Goal: Task Accomplishment & Management: Manage account settings

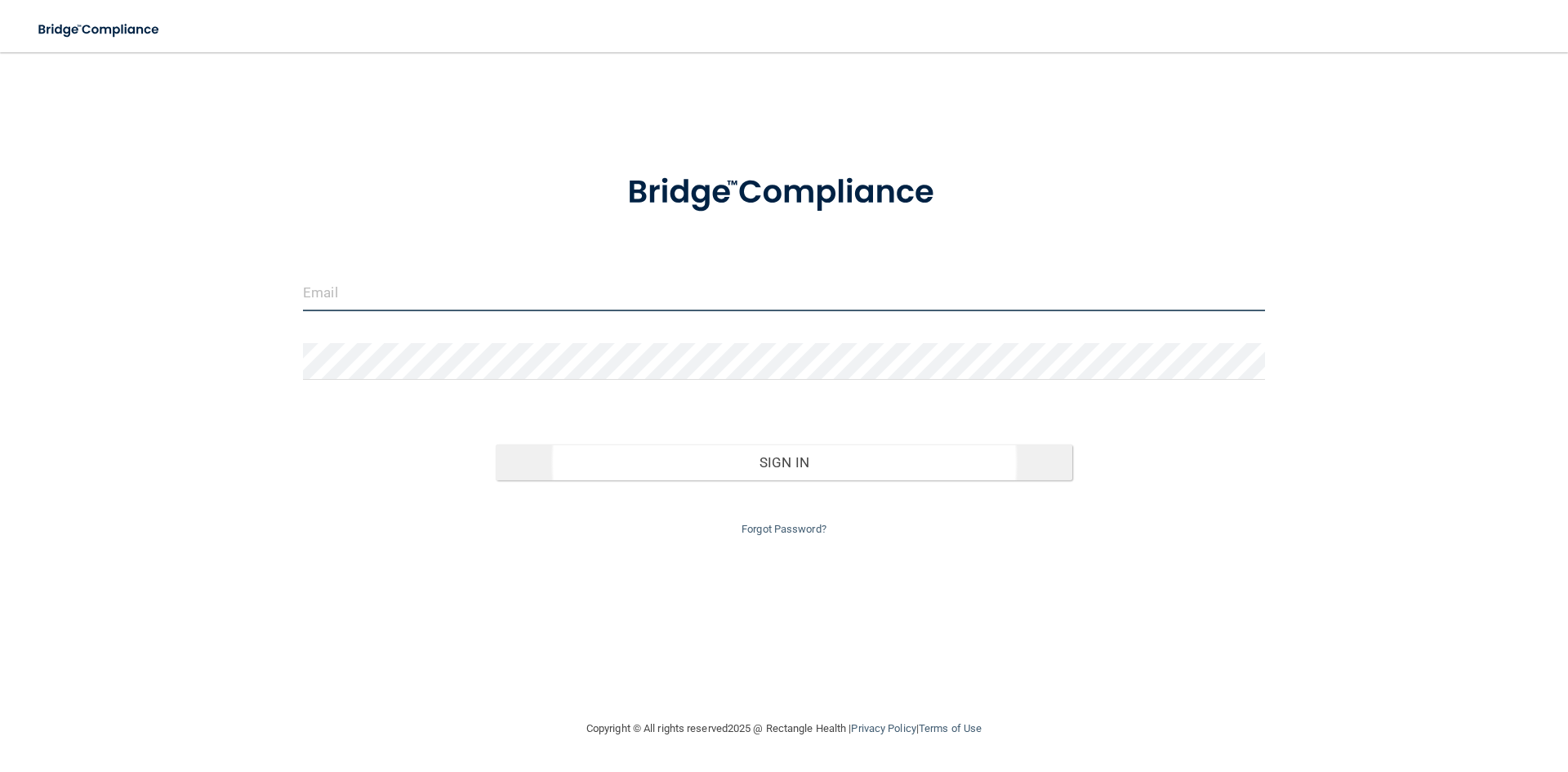
type input "[EMAIL_ADDRESS][DOMAIN_NAME]"
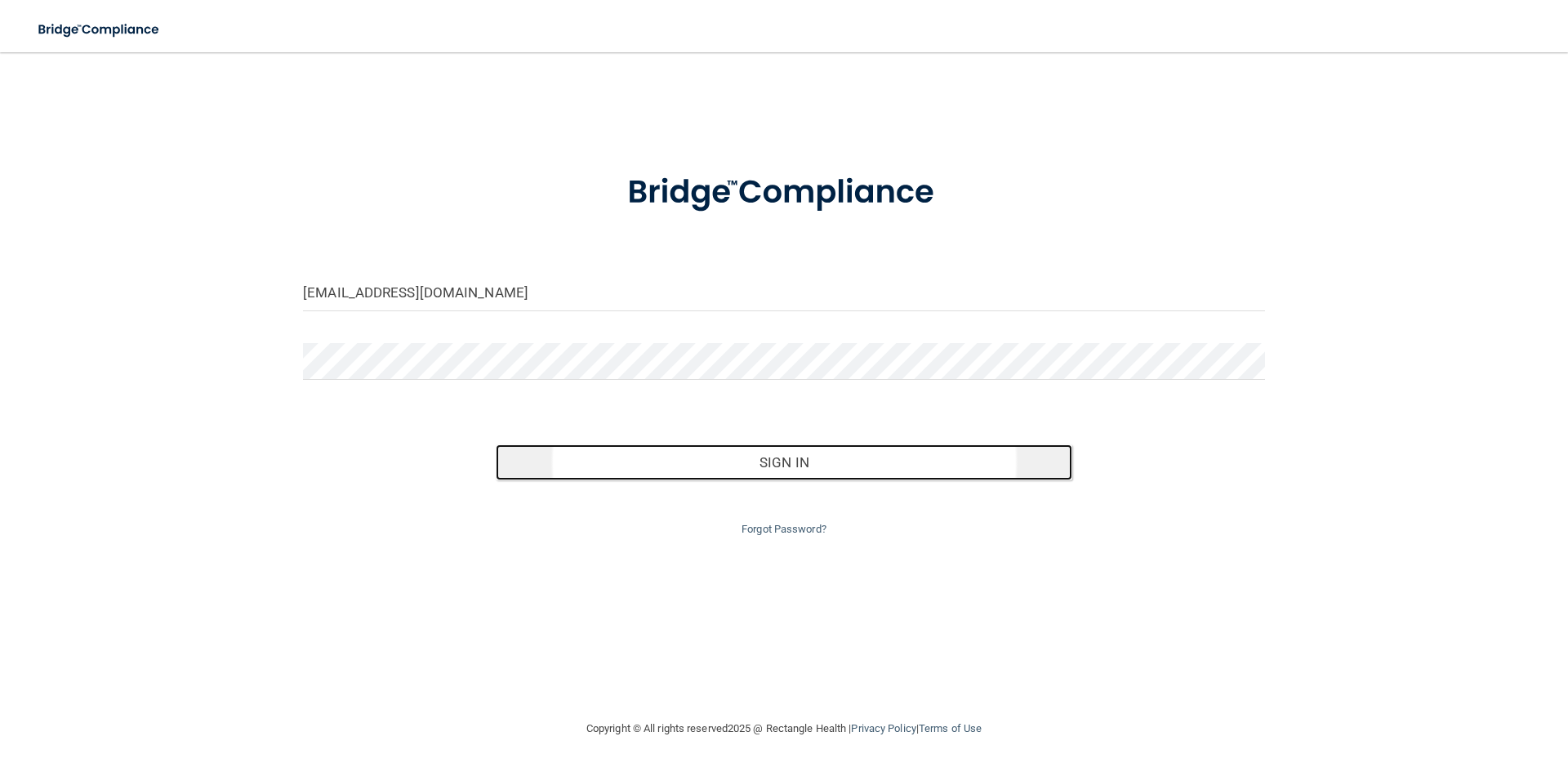
click at [826, 470] on button "Sign In" at bounding box center [784, 462] width 578 height 36
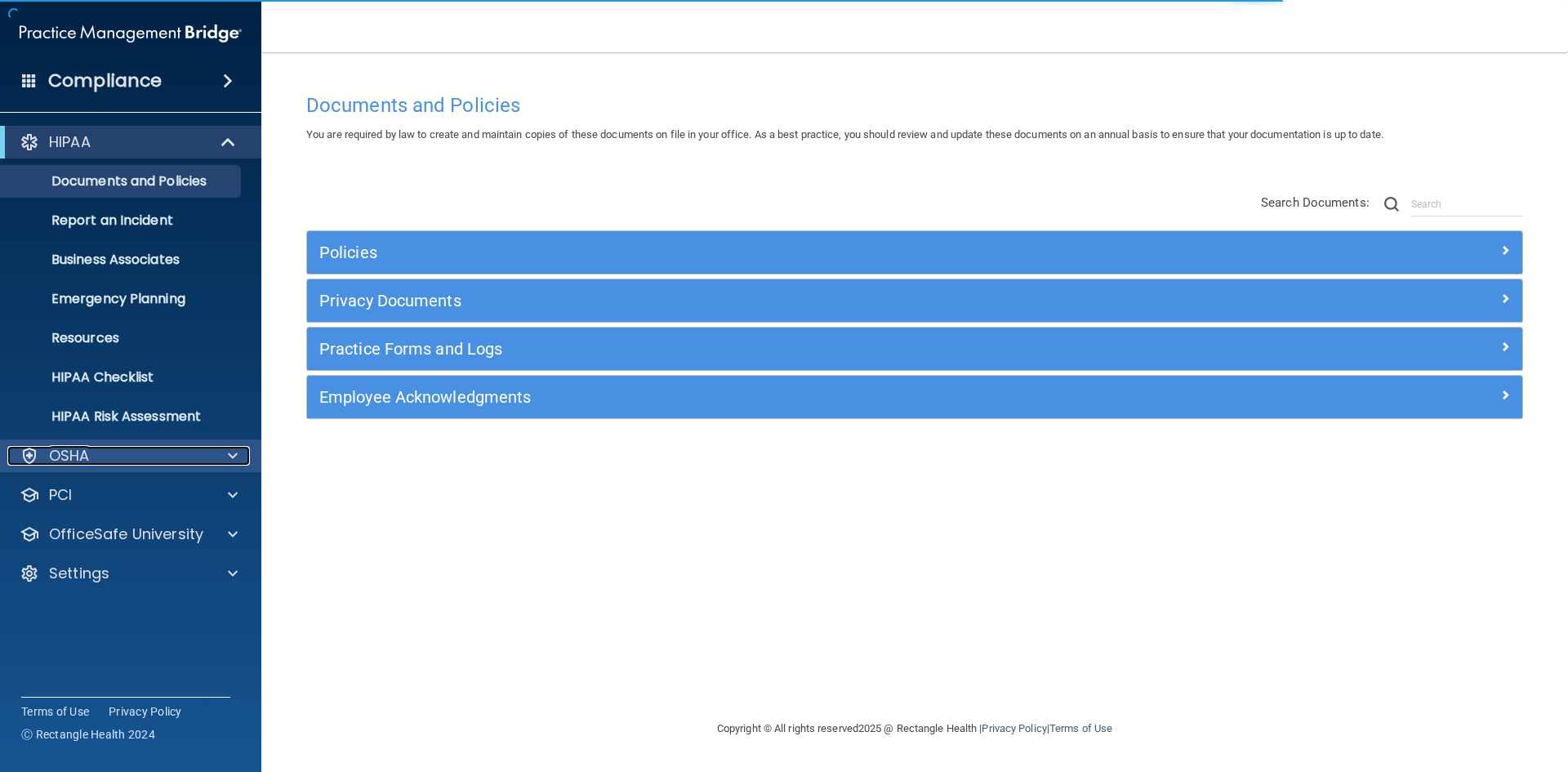
click at [133, 450] on div "OSHA" at bounding box center [109, 456] width 203 height 20
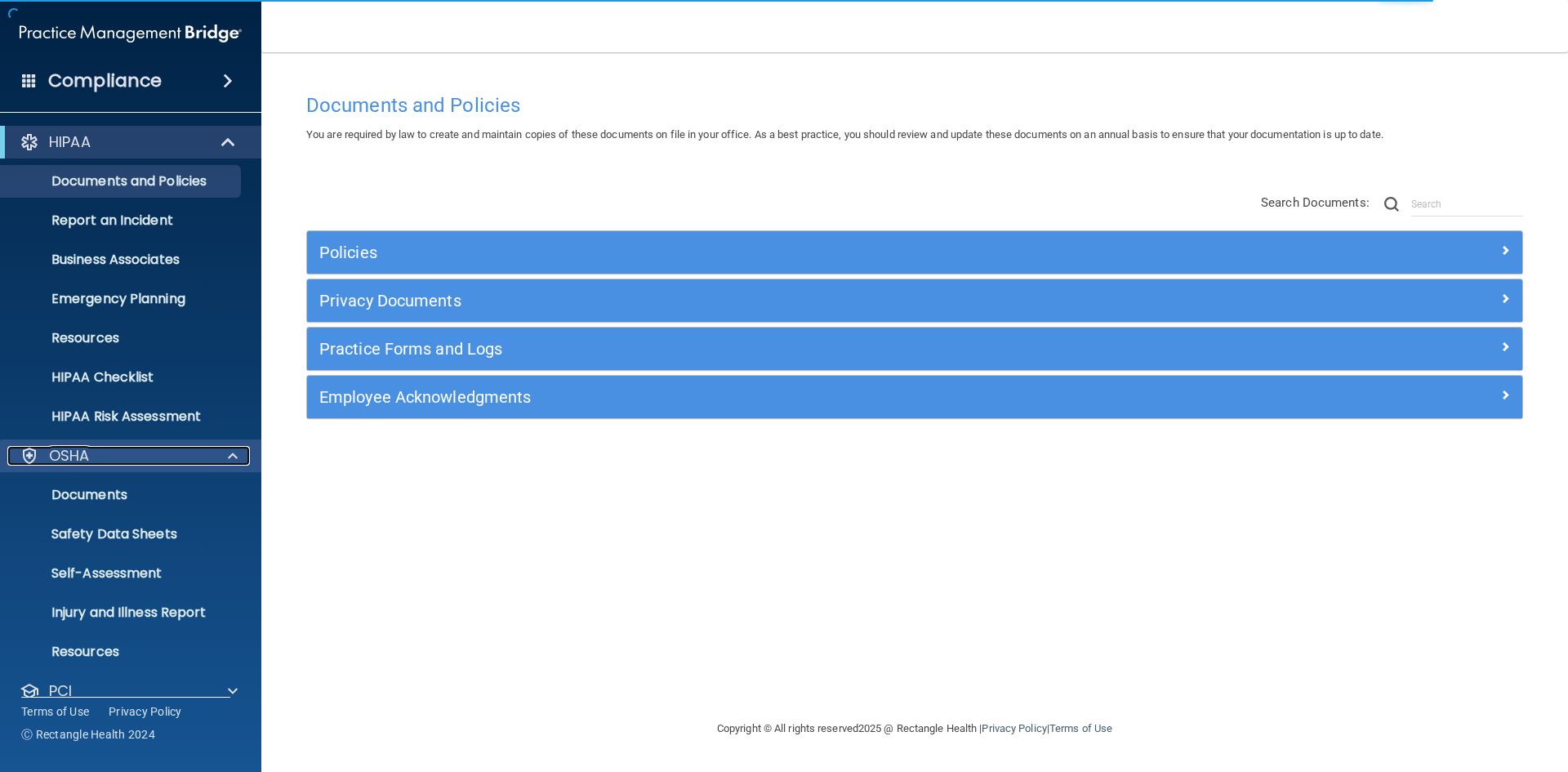
click at [131, 455] on div "OSHA" at bounding box center [109, 456] width 203 height 20
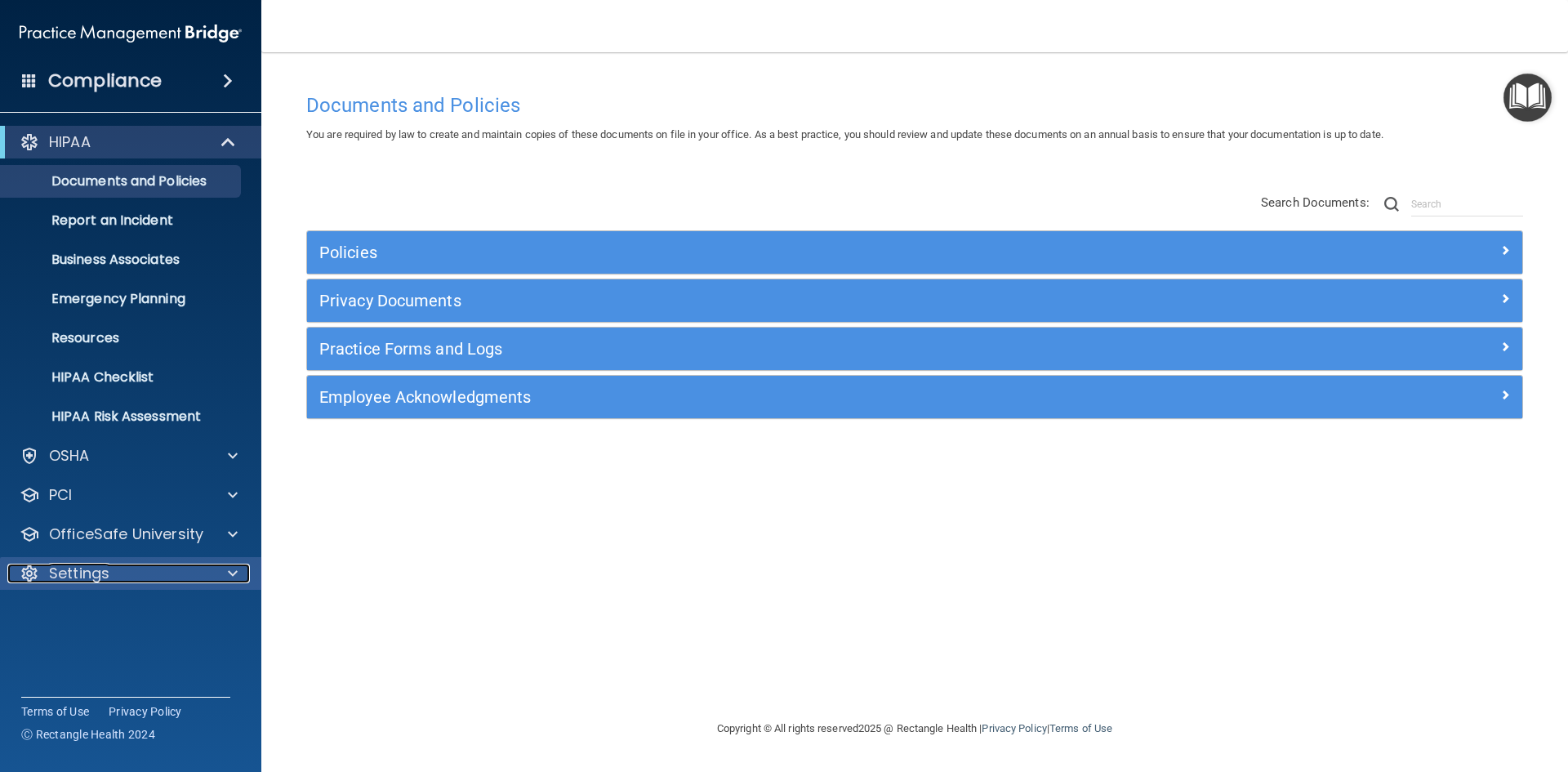
click at [128, 574] on div "Settings" at bounding box center [109, 573] width 203 height 20
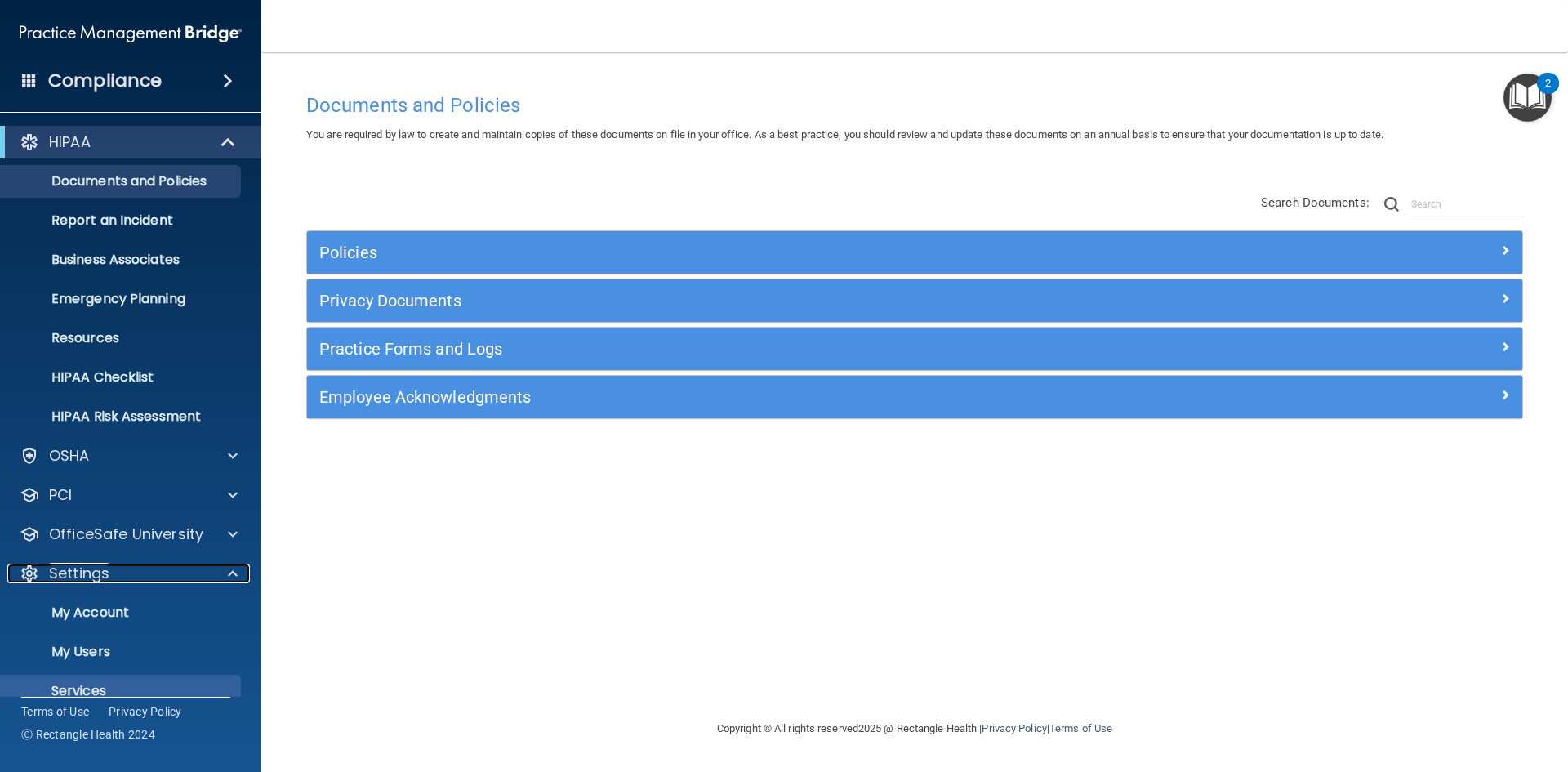
scroll to position [63, 0]
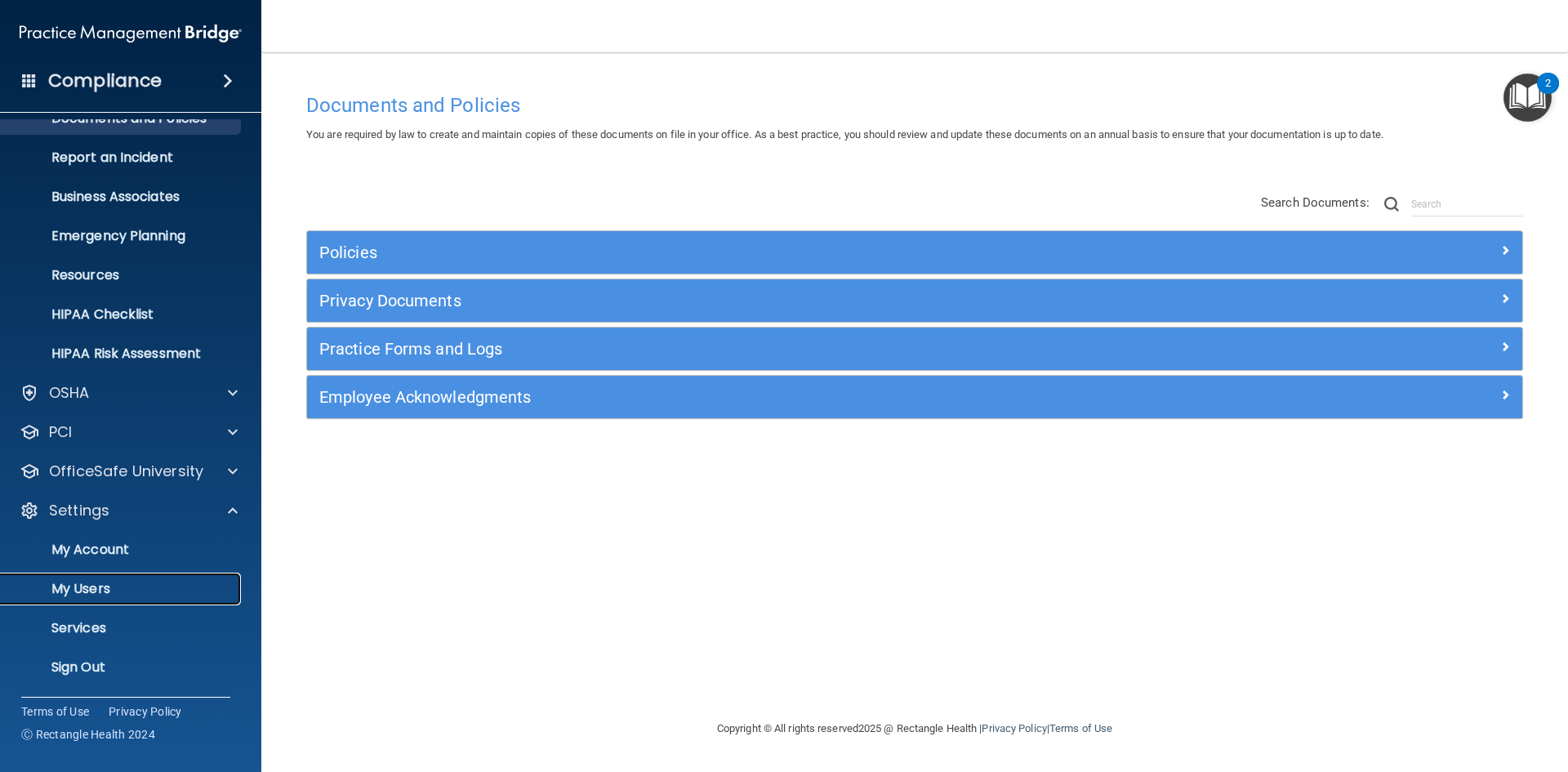
click at [95, 599] on link "My Users" at bounding box center [112, 588] width 258 height 32
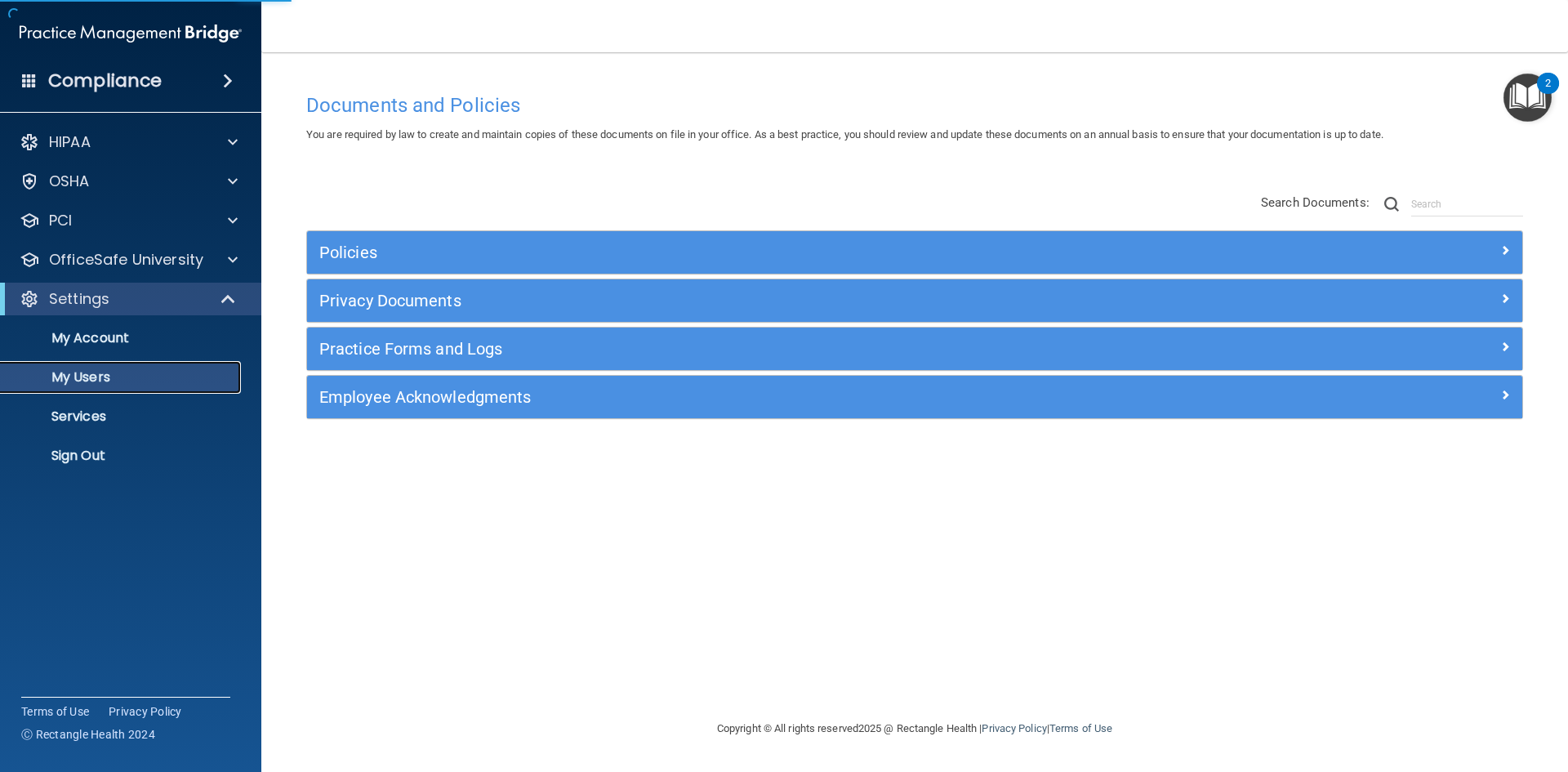
select select "20"
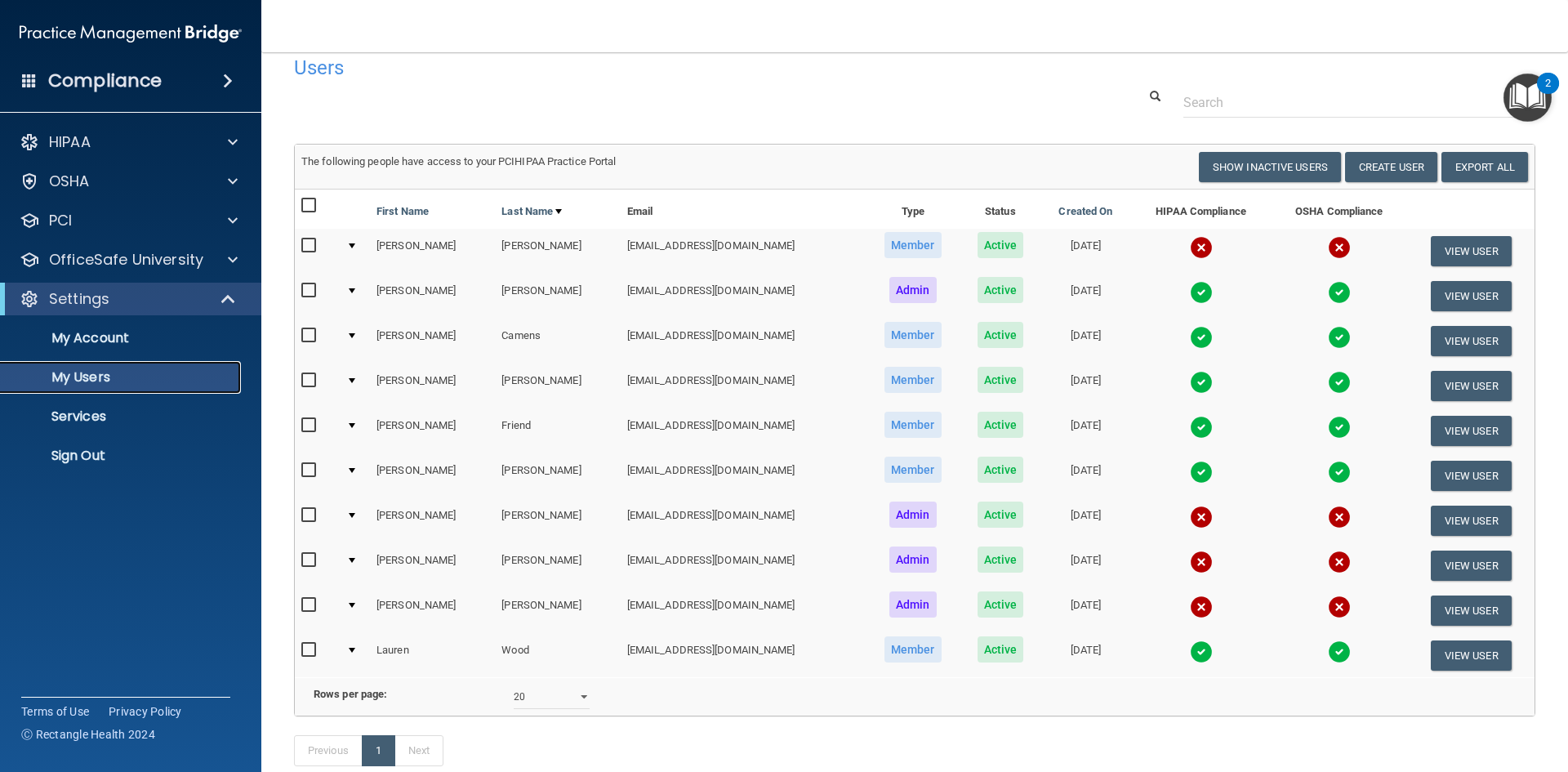
scroll to position [81, 0]
